Goal: Find specific page/section: Find specific page/section

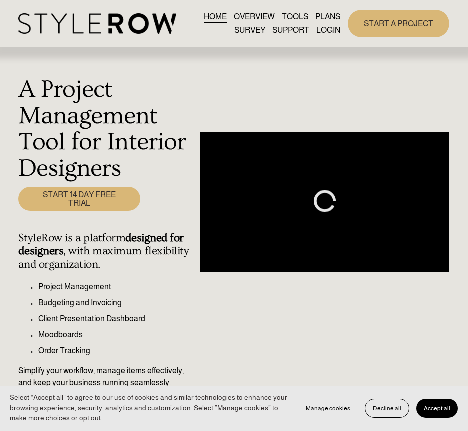
click at [330, 31] on link "LOGIN" at bounding box center [329, 30] width 24 height 14
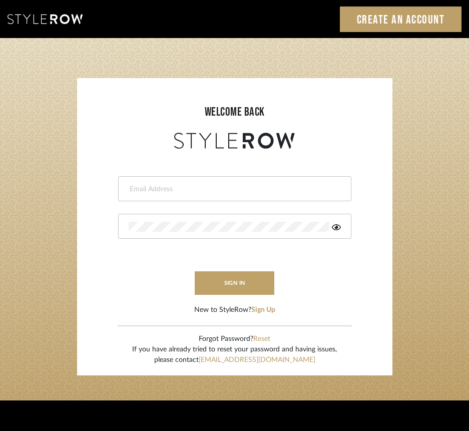
type input "hannah@roomerslimited.com"
click at [188, 194] on div "hannah@roomerslimited.com" at bounding box center [234, 188] width 233 height 25
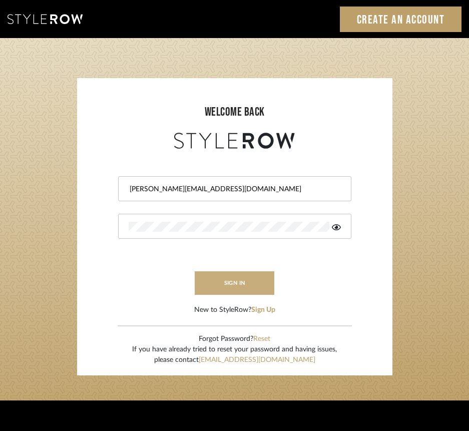
click at [216, 281] on button "sign in" at bounding box center [235, 283] width 80 height 24
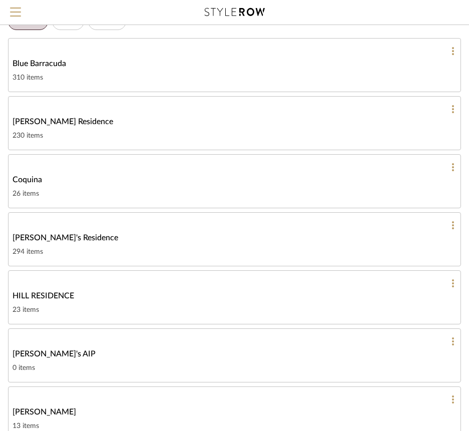
scroll to position [50, 0]
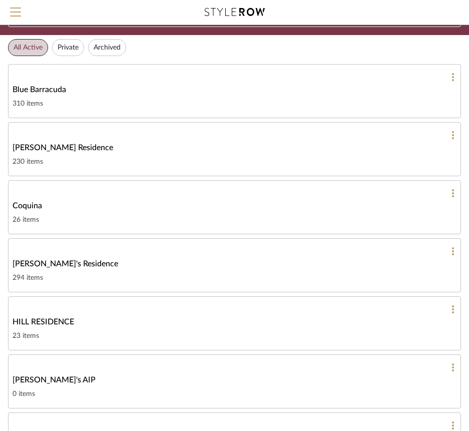
click at [50, 87] on span "Blue Barracuda" at bounding box center [40, 90] width 54 height 12
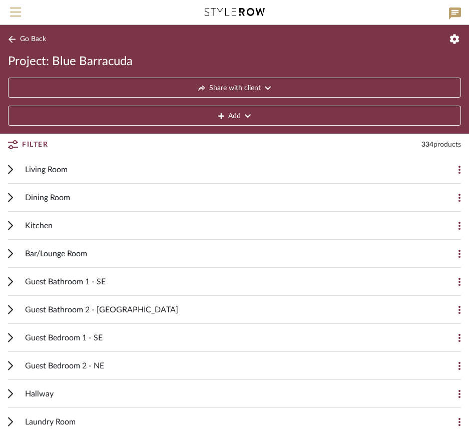
click at [17, 40] on button "Go Back" at bounding box center [29, 39] width 42 height 13
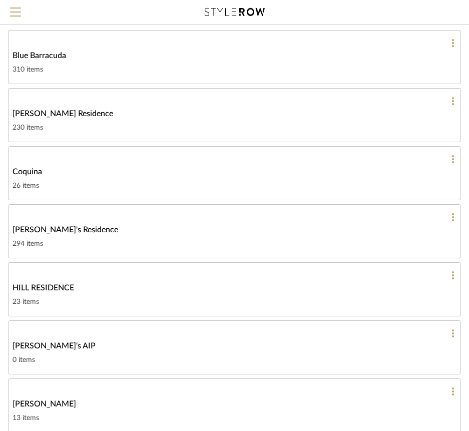
scroll to position [100, 0]
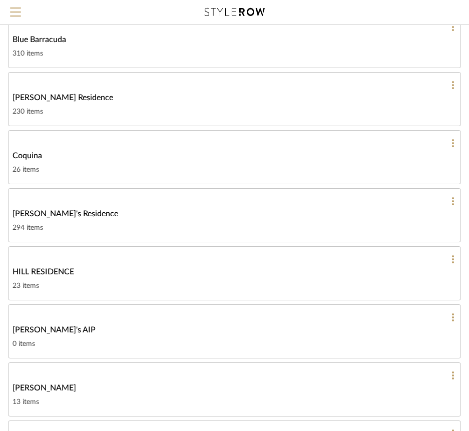
click at [56, 268] on span "HILL RESIDENCE" at bounding box center [44, 272] width 62 height 12
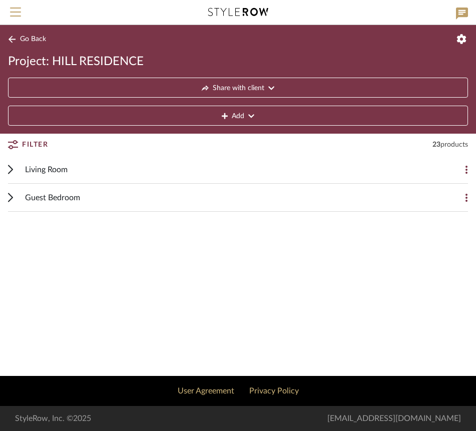
click at [11, 168] on icon at bounding box center [11, 170] width 4 height 8
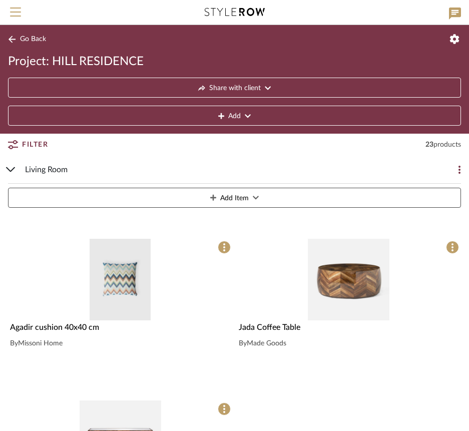
click at [10, 168] on icon at bounding box center [11, 169] width 10 height 5
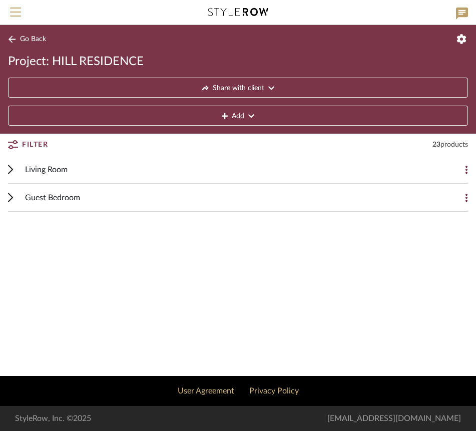
click at [8, 195] on cdk-accordion-item "Guest Bedroom Add Item 9687 Vinyl Shoreline Grass By Phillip Jeffries OCEAN COV…" at bounding box center [238, 198] width 476 height 28
click at [11, 203] on div "Guest Bedroom Add Item" at bounding box center [238, 198] width 460 height 28
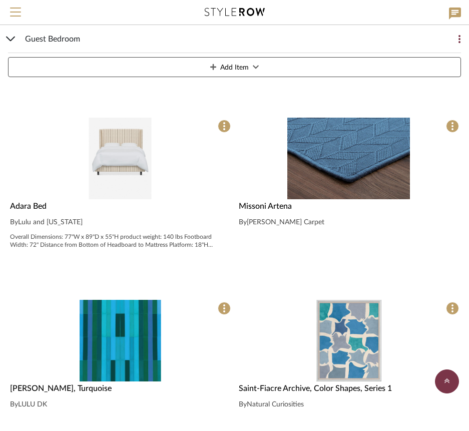
scroll to position [1001, 0]
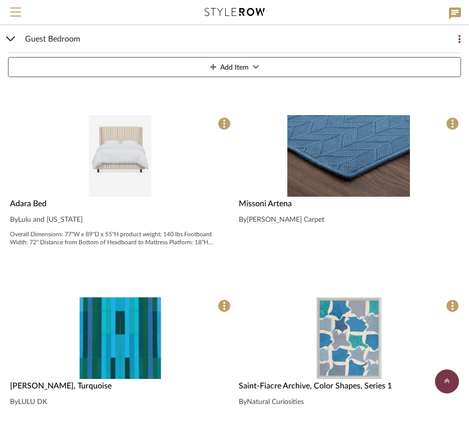
click at [38, 200] on span "Adara Bed" at bounding box center [28, 204] width 37 height 8
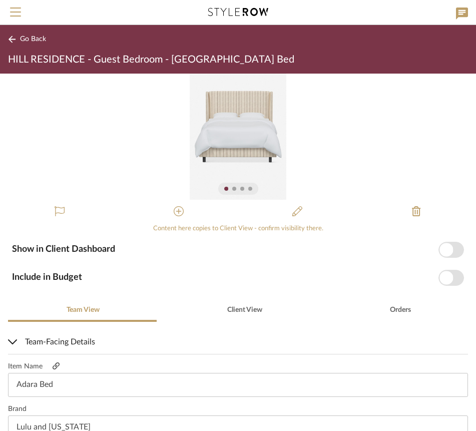
click at [57, 364] on icon at bounding box center [56, 365] width 7 height 7
click at [14, 42] on icon at bounding box center [12, 40] width 8 height 8
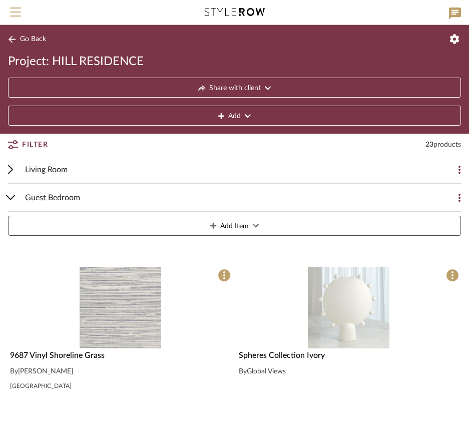
click at [22, 196] on div "Guest Bedroom Add Item" at bounding box center [234, 212] width 453 height 56
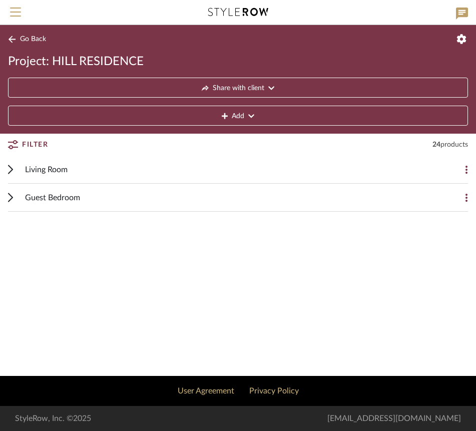
click at [15, 198] on div "Guest Bedroom Add Item" at bounding box center [238, 198] width 460 height 28
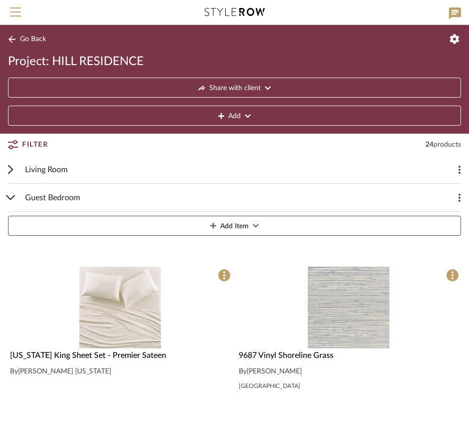
click at [87, 357] on span "[US_STATE] King Sheet Set - Premier Sateen" at bounding box center [88, 355] width 156 height 8
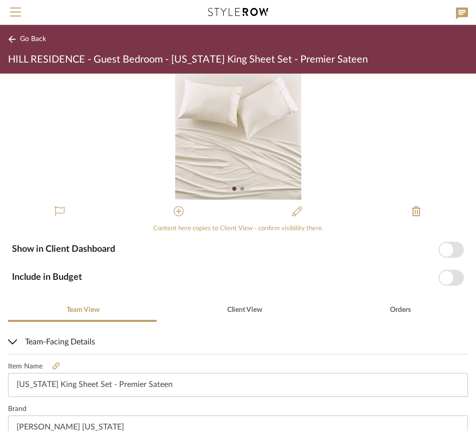
scroll to position [100, 0]
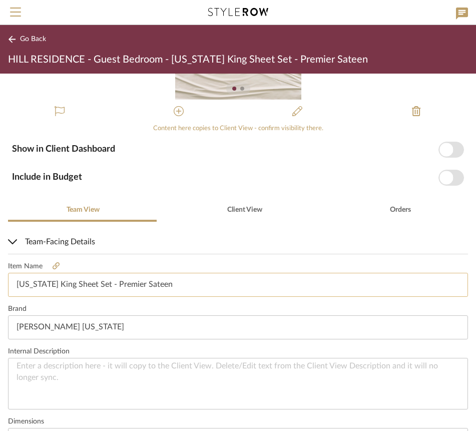
click at [177, 284] on input "[US_STATE] King Sheet Set - Premier Sateen" at bounding box center [238, 285] width 460 height 24
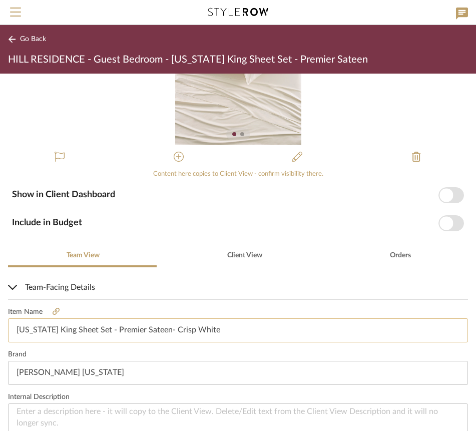
scroll to position [0, 0]
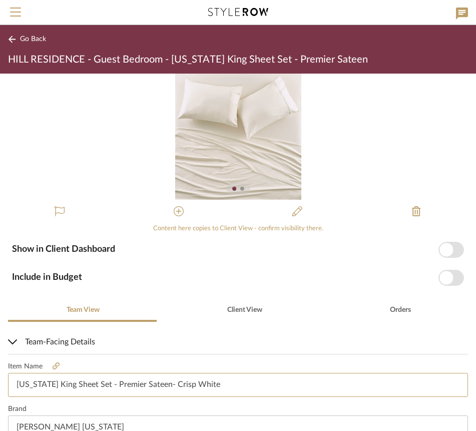
type input "[US_STATE] King Sheet Set - Premier Sateen- Crisp White"
click at [240, 189] on div at bounding box center [242, 189] width 4 height 4
click at [240, 187] on div at bounding box center [242, 189] width 4 height 4
click at [252, 136] on img "0" at bounding box center [238, 137] width 126 height 126
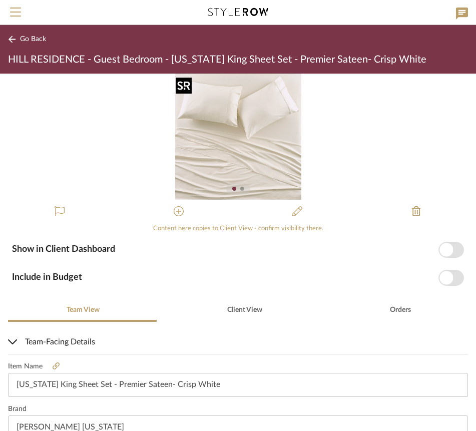
click at [224, 101] on img "0" at bounding box center [238, 137] width 126 height 126
click at [240, 188] on div at bounding box center [242, 189] width 4 height 4
click at [147, 178] on div "0" at bounding box center [238, 137] width 476 height 126
drag, startPoint x: 405, startPoint y: 102, endPoint x: 270, endPoint y: 111, distance: 135.3
click at [271, 111] on div "0" at bounding box center [238, 137] width 476 height 126
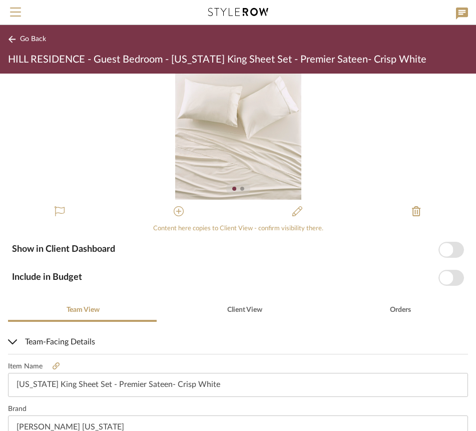
click at [9, 32] on div "Go Back HILL RESIDENCE - Guest Bedroom - [US_STATE] King Sheet Set - Premier Sa…" at bounding box center [238, 49] width 476 height 49
click at [13, 38] on icon at bounding box center [12, 40] width 8 height 8
